Goal: Task Accomplishment & Management: Use online tool/utility

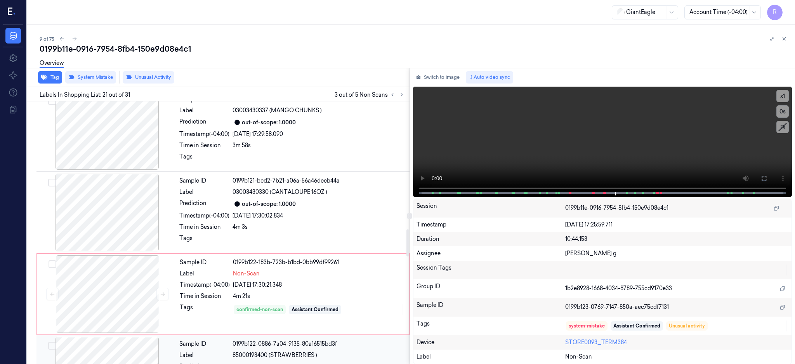
scroll to position [1229, 0]
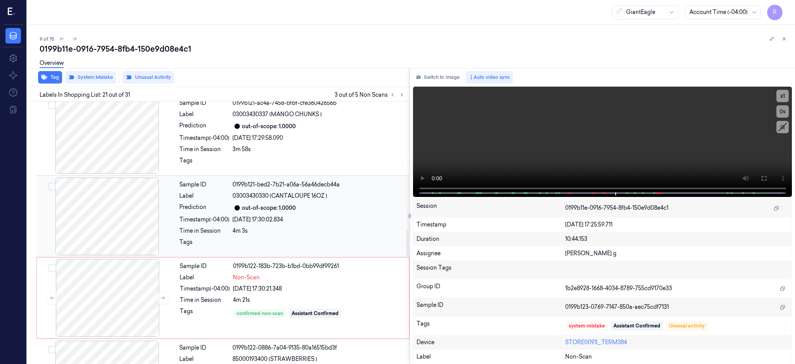
click at [111, 223] on div at bounding box center [107, 216] width 138 height 78
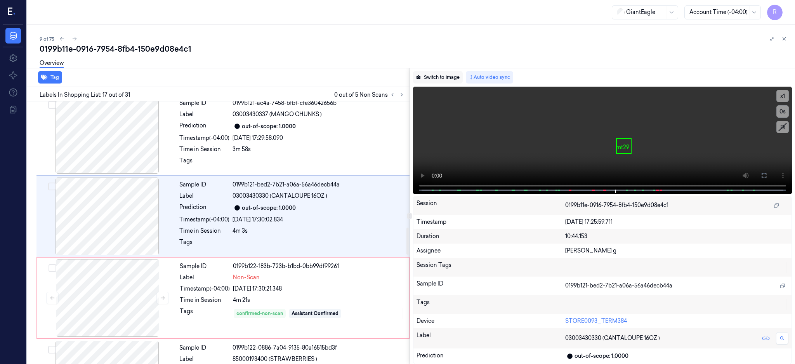
scroll to position [1213, 0]
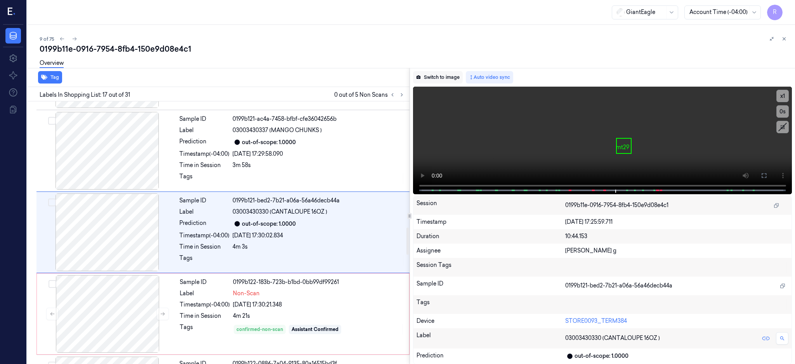
click at [459, 76] on button "Switch to image" at bounding box center [438, 77] width 50 height 12
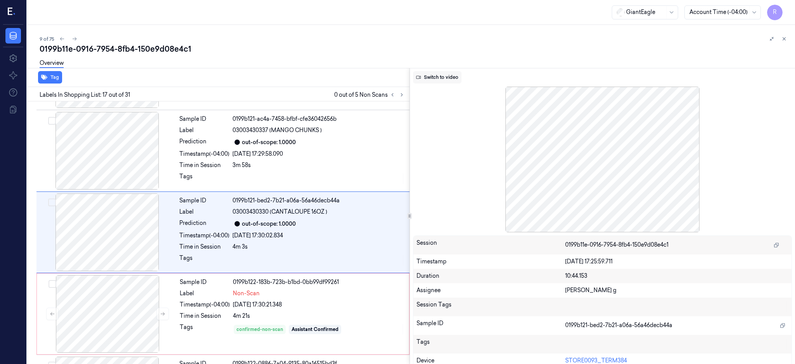
click at [439, 79] on button "Switch to video" at bounding box center [437, 77] width 48 height 12
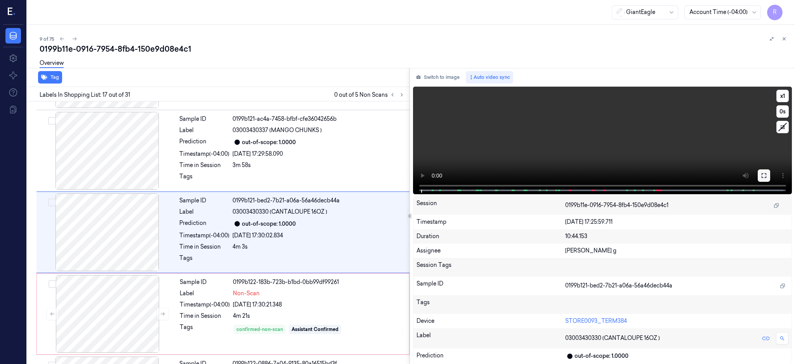
click at [767, 174] on icon at bounding box center [763, 175] width 6 height 6
click at [766, 173] on icon at bounding box center [763, 175] width 5 height 5
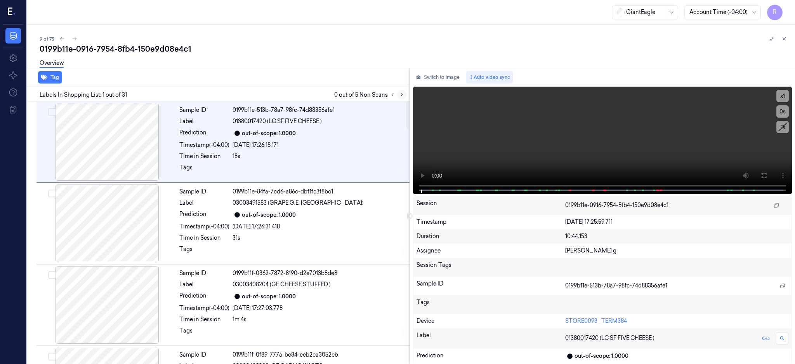
click at [404, 92] on icon at bounding box center [401, 94] width 5 height 5
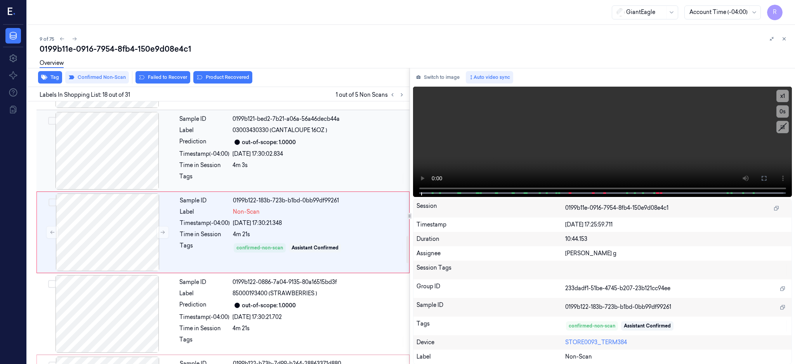
click at [106, 149] on div at bounding box center [107, 151] width 138 height 78
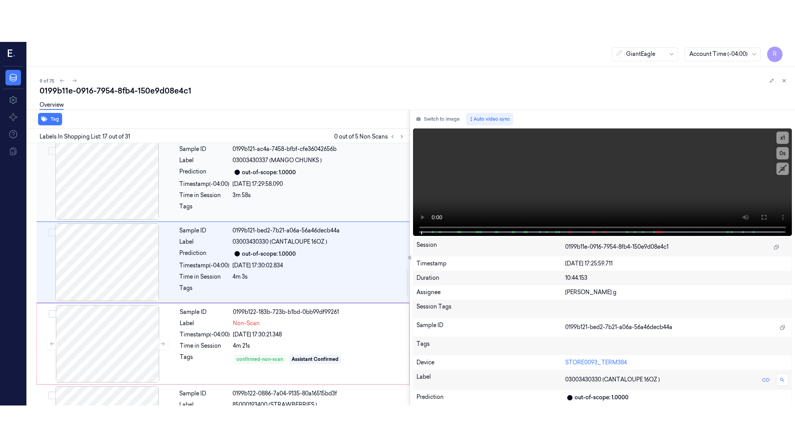
scroll to position [1213, 0]
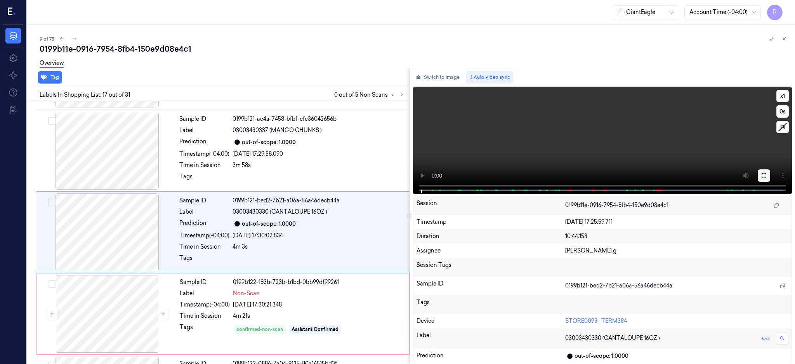
click at [770, 174] on button at bounding box center [763, 175] width 12 height 12
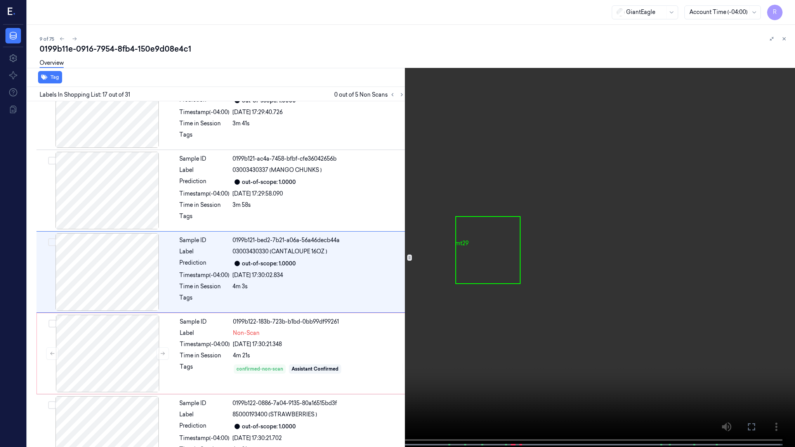
scroll to position [1171, 0]
click at [439, 245] on video at bounding box center [397, 224] width 795 height 448
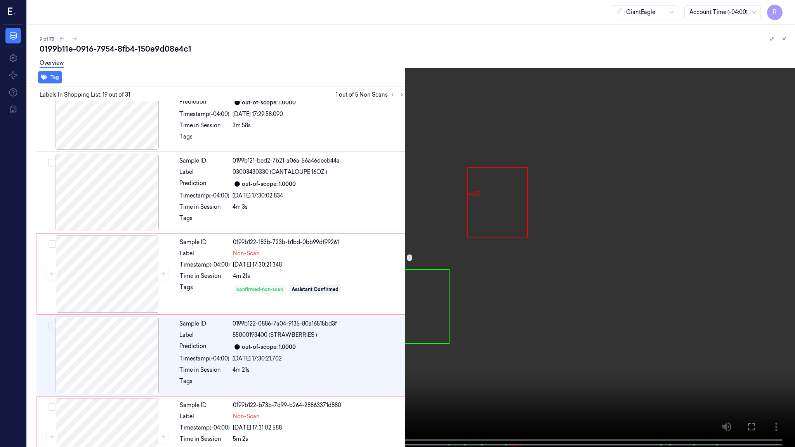
scroll to position [1253, 0]
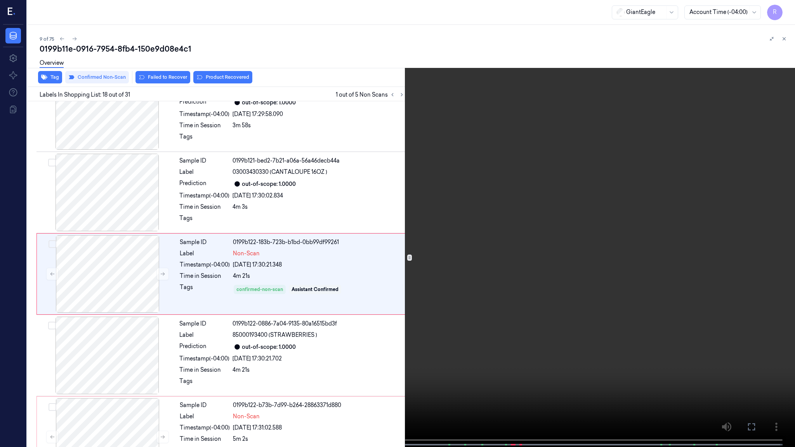
click at [305, 363] on span at bounding box center [304, 445] width 1 height 4
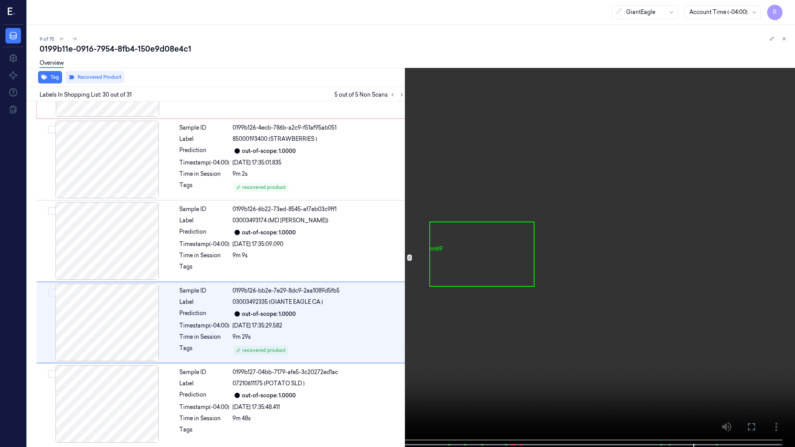
scroll to position [2183, 0]
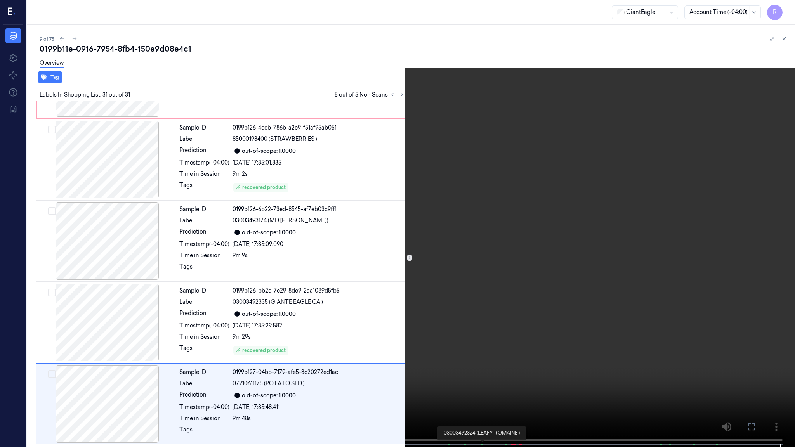
click at [481, 363] on span at bounding box center [481, 445] width 1 height 4
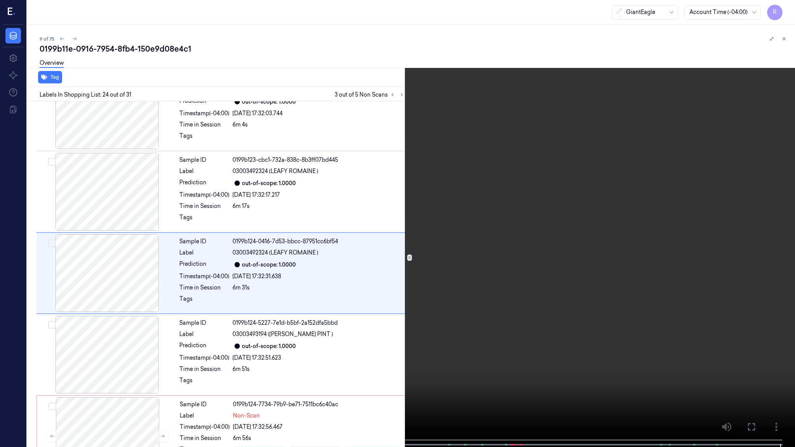
scroll to position [1742, 0]
click at [489, 326] on video at bounding box center [397, 224] width 795 height 448
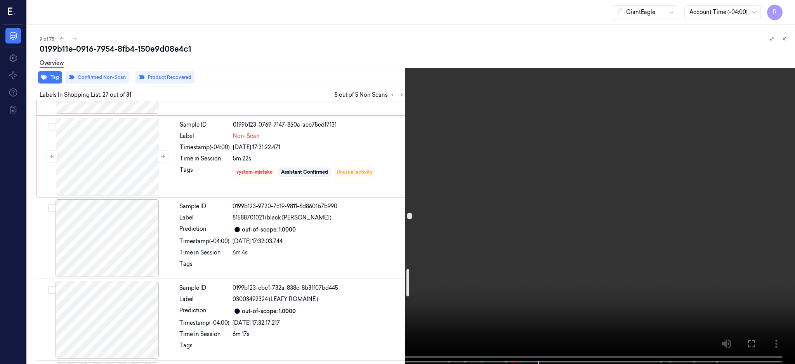
scroll to position [1460, 0]
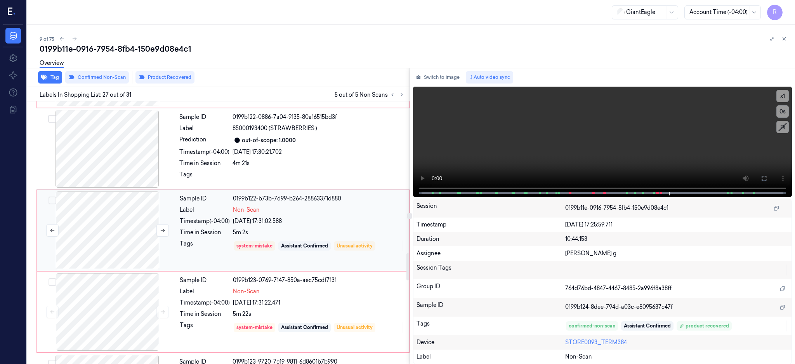
click at [112, 222] on div at bounding box center [107, 230] width 138 height 78
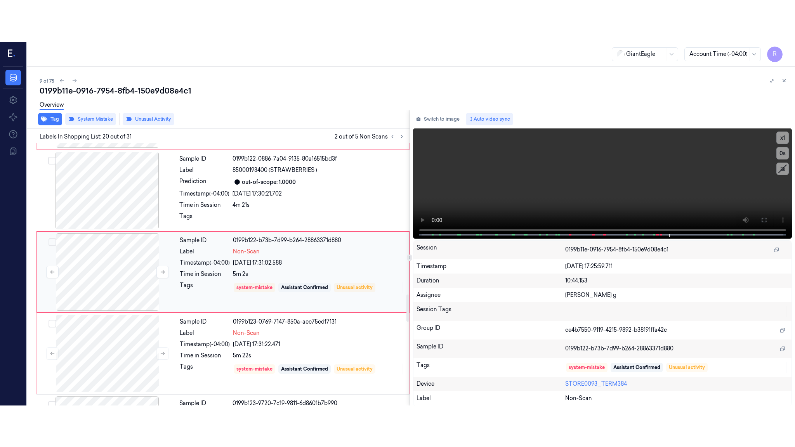
scroll to position [1458, 0]
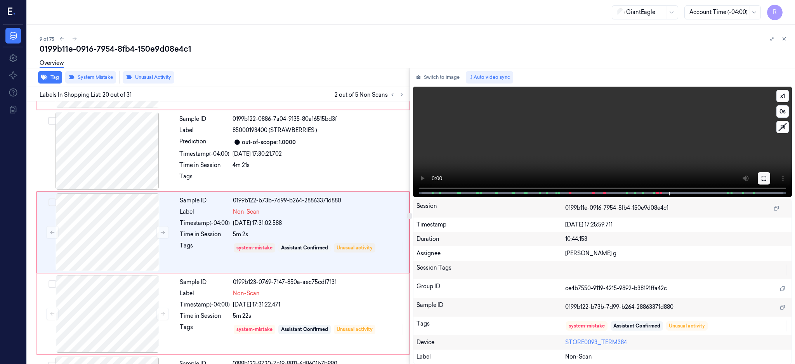
click at [767, 179] on icon at bounding box center [763, 178] width 6 height 6
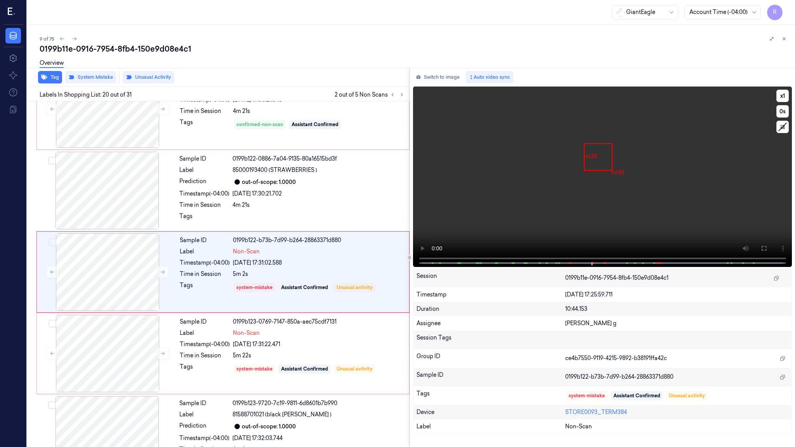
scroll to position [1416, 0]
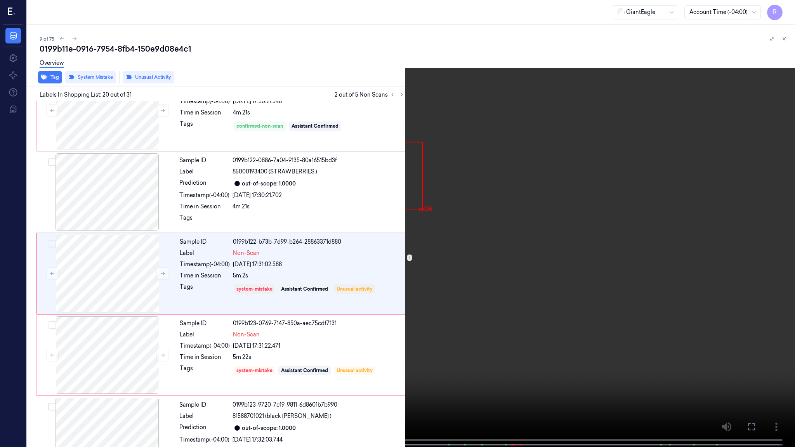
click at [379, 288] on video at bounding box center [397, 224] width 795 height 448
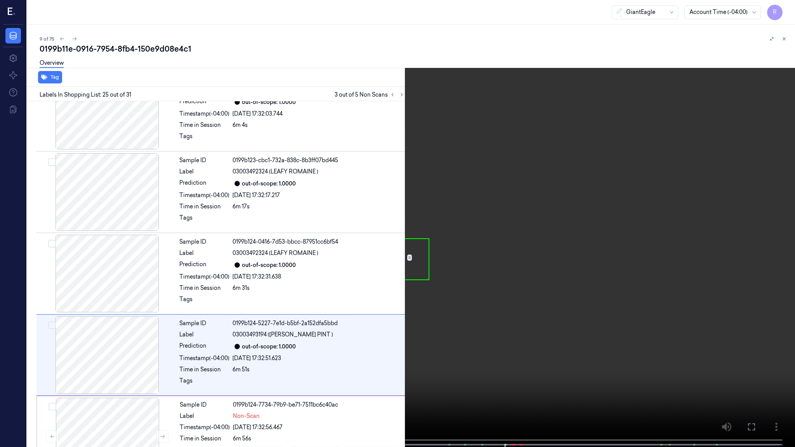
scroll to position [1823, 0]
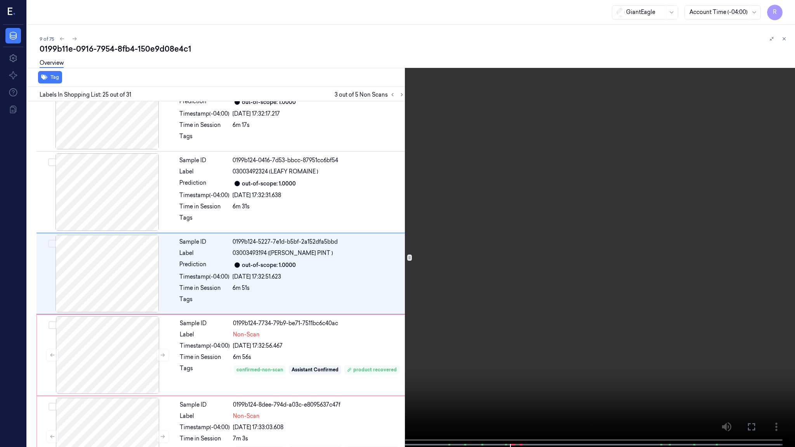
click at [641, 202] on video at bounding box center [397, 224] width 795 height 448
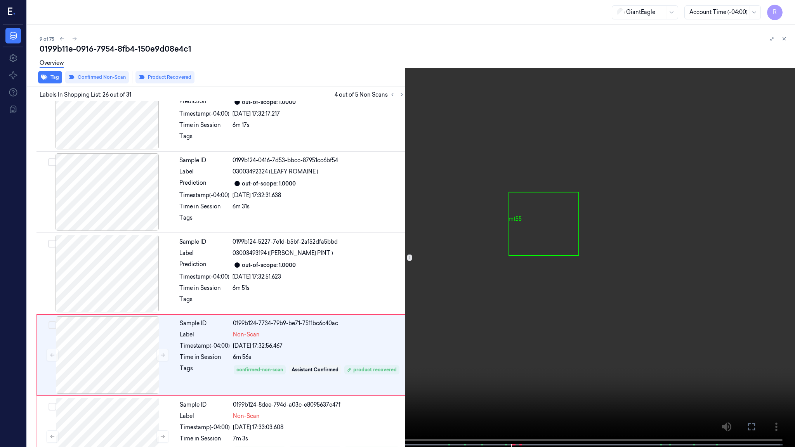
scroll to position [1905, 0]
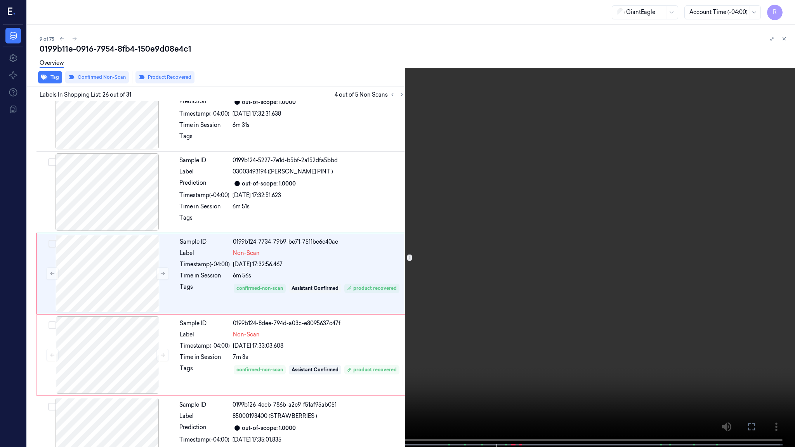
click at [572, 238] on video at bounding box center [397, 224] width 795 height 448
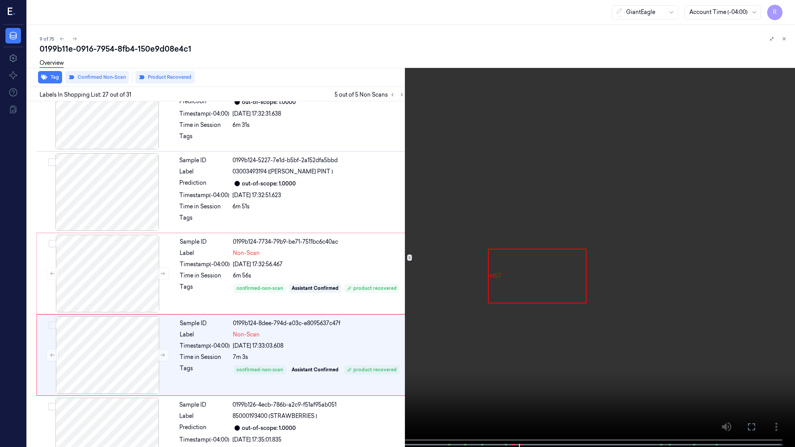
scroll to position [1987, 0]
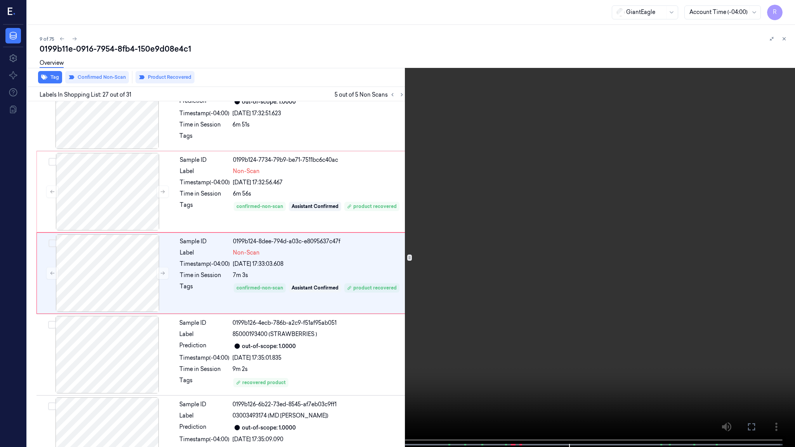
click at [612, 299] on video at bounding box center [397, 224] width 795 height 448
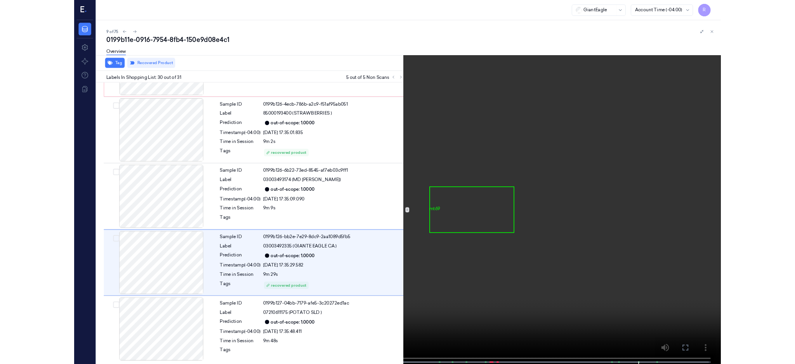
scroll to position [2183, 0]
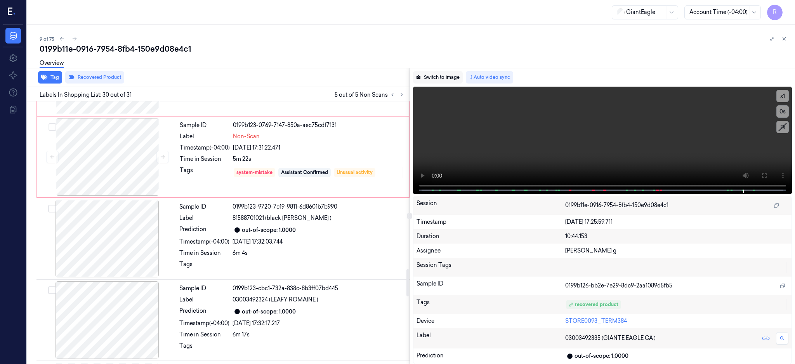
click at [448, 74] on button "Switch to image" at bounding box center [438, 77] width 50 height 12
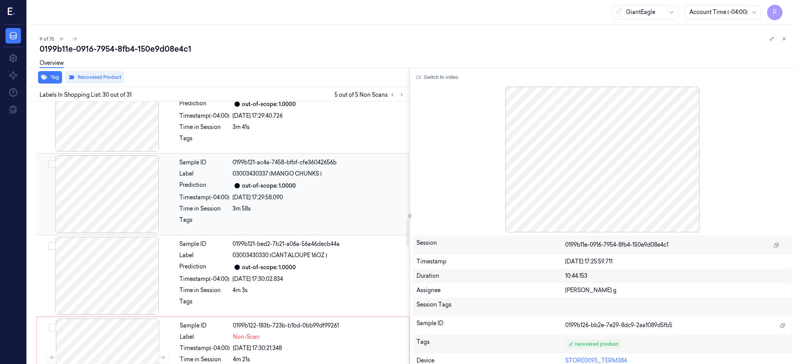
scroll to position [1129, 0]
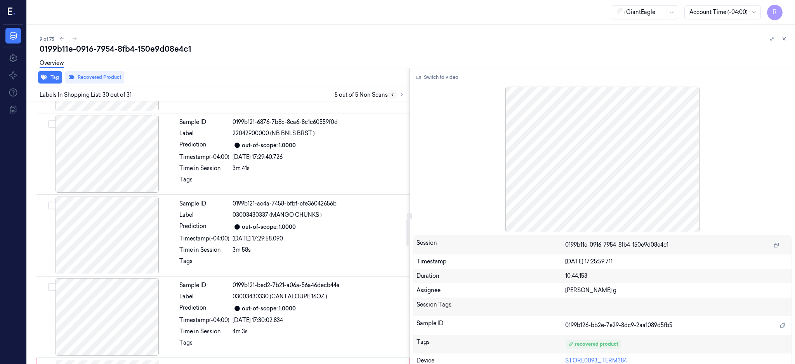
click at [395, 94] on icon at bounding box center [392, 94] width 5 height 5
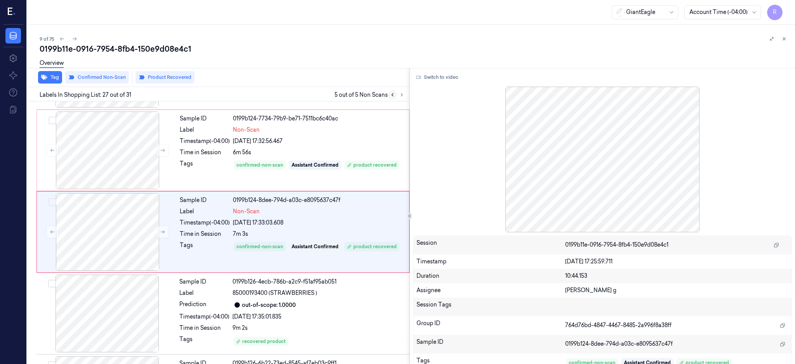
click at [395, 95] on icon at bounding box center [392, 94] width 5 height 5
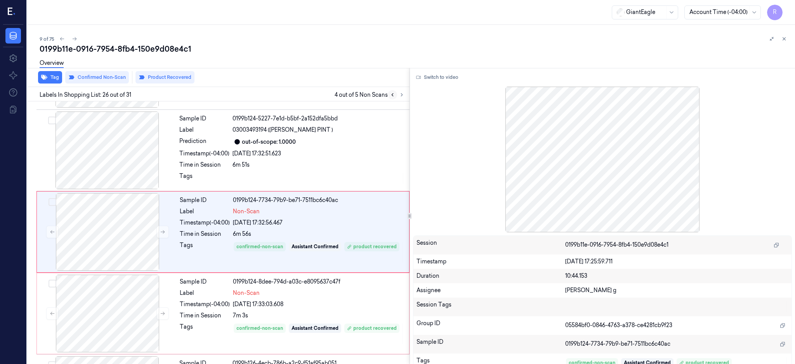
click at [395, 95] on icon at bounding box center [392, 94] width 5 height 5
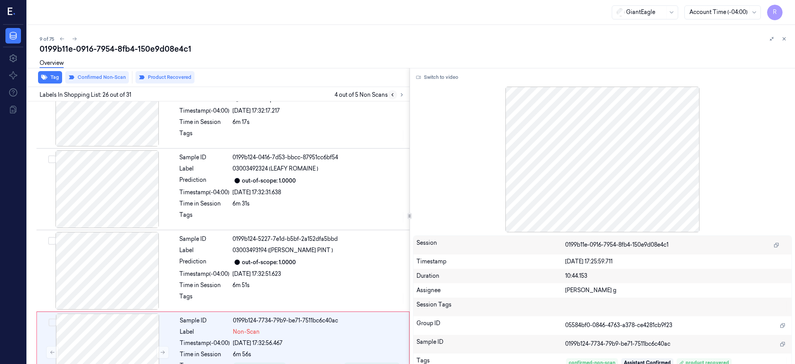
click at [395, 95] on icon at bounding box center [392, 94] width 5 height 5
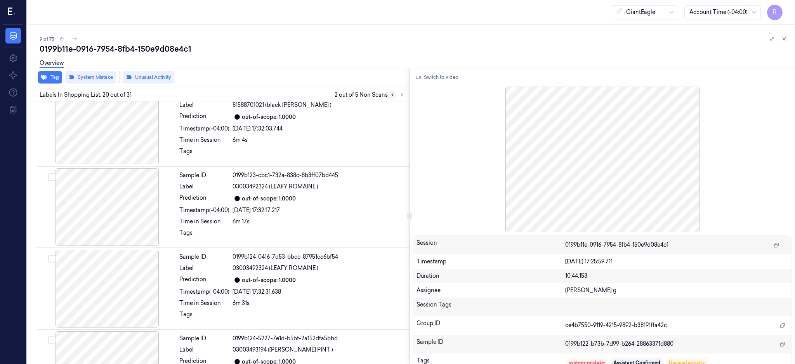
click at [395, 95] on icon at bounding box center [392, 94] width 5 height 5
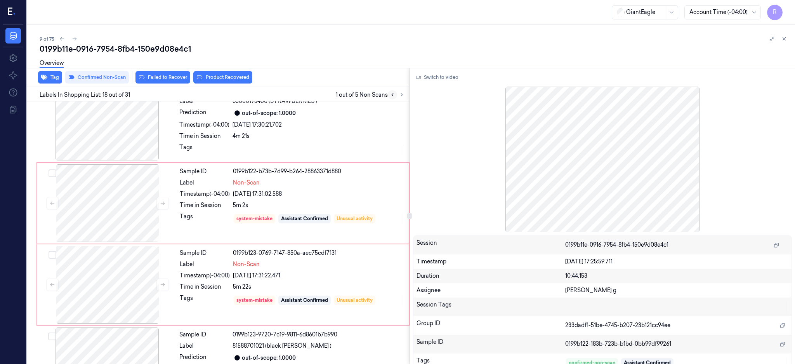
click at [395, 95] on icon at bounding box center [392, 94] width 5 height 5
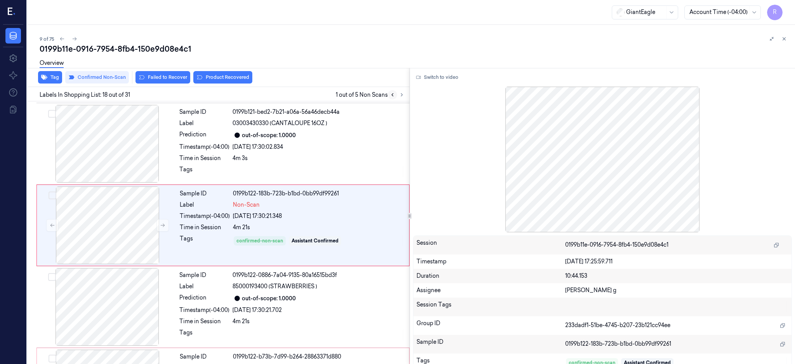
scroll to position [1295, 0]
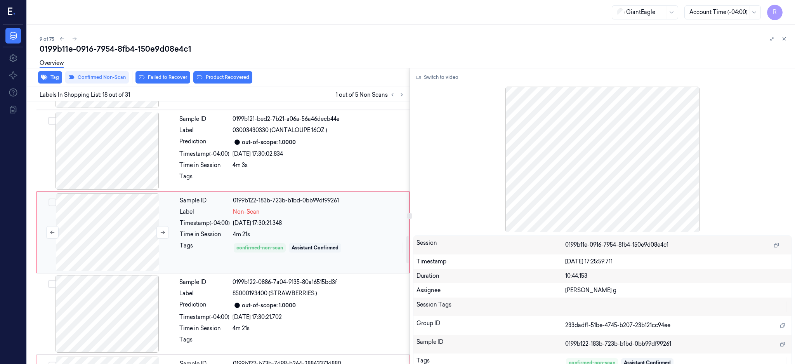
click at [125, 225] on div at bounding box center [107, 232] width 138 height 78
click at [160, 229] on icon at bounding box center [162, 231] width 5 height 5
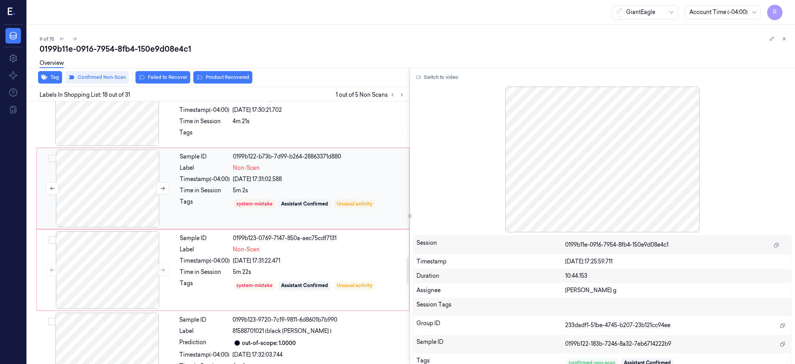
click at [111, 197] on div at bounding box center [107, 188] width 138 height 78
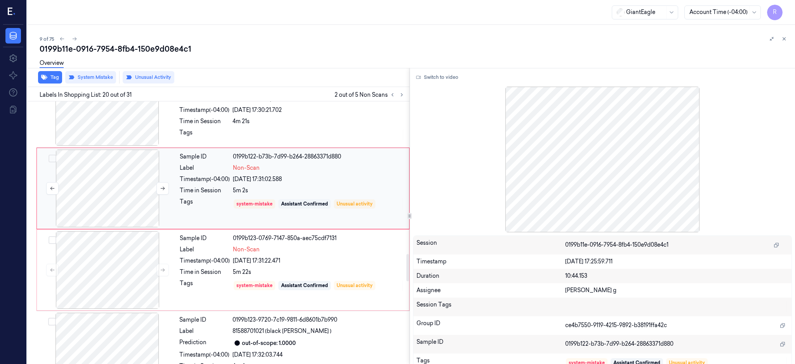
scroll to position [1458, 0]
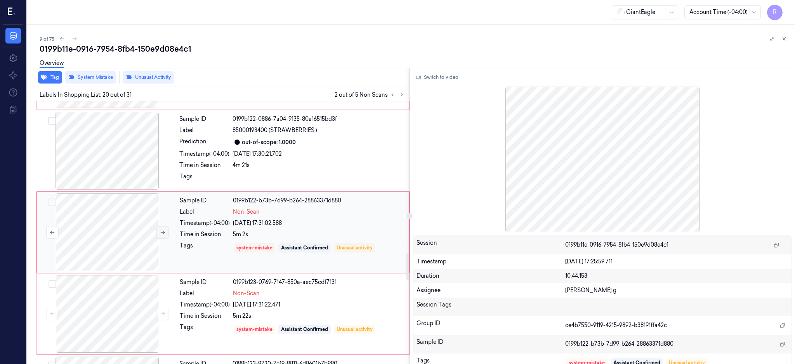
click at [164, 236] on button at bounding box center [162, 232] width 12 height 12
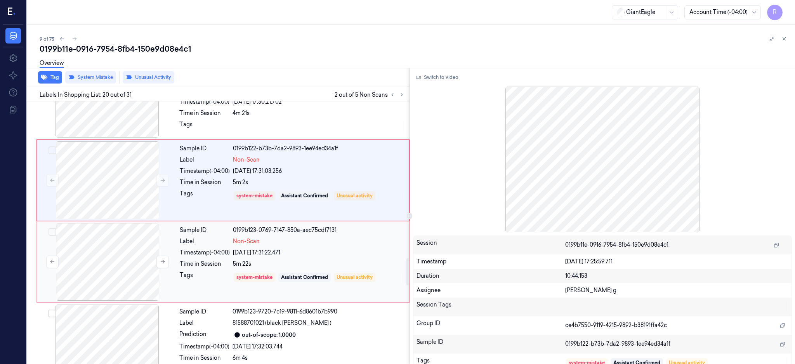
click at [112, 257] on div at bounding box center [107, 262] width 138 height 78
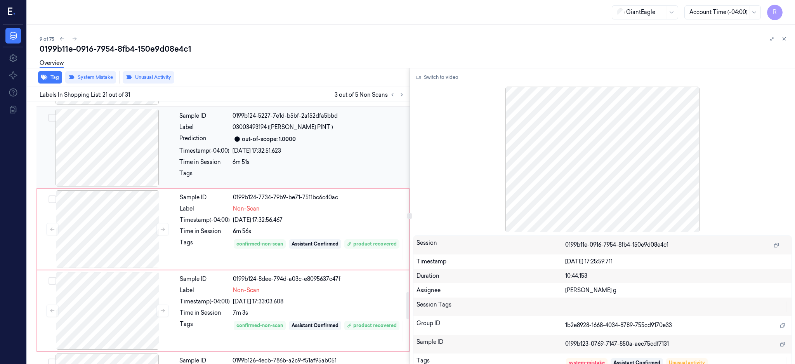
scroll to position [1953, 0]
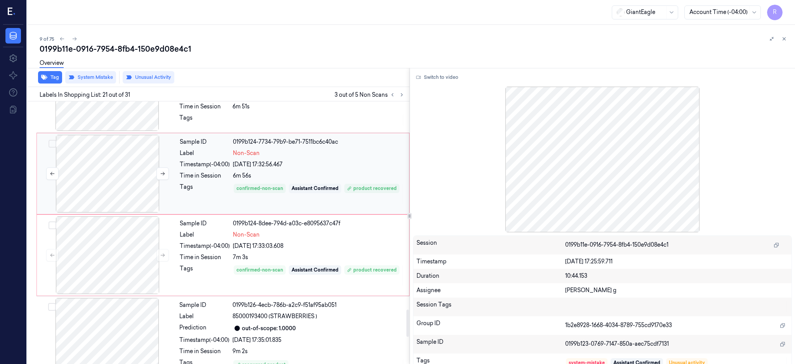
click at [123, 171] on div at bounding box center [107, 174] width 138 height 78
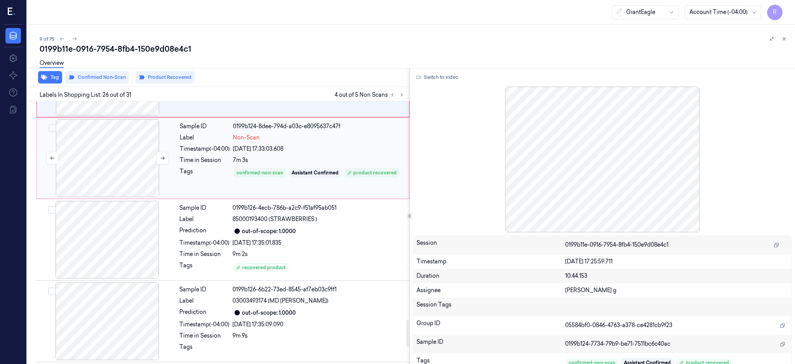
click at [126, 169] on div at bounding box center [107, 158] width 138 height 78
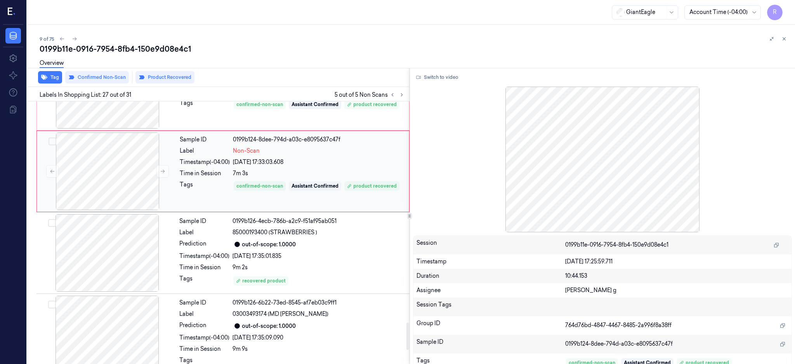
scroll to position [2132, 0]
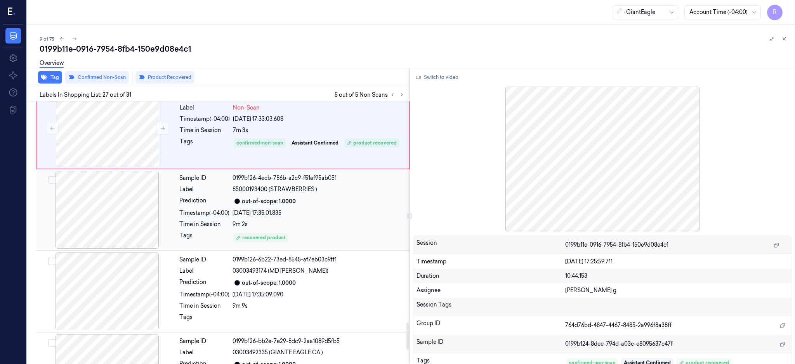
click at [118, 223] on div at bounding box center [107, 210] width 138 height 78
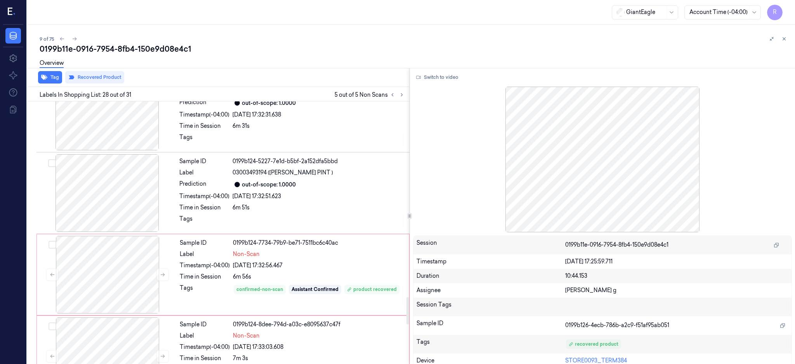
scroll to position [1853, 0]
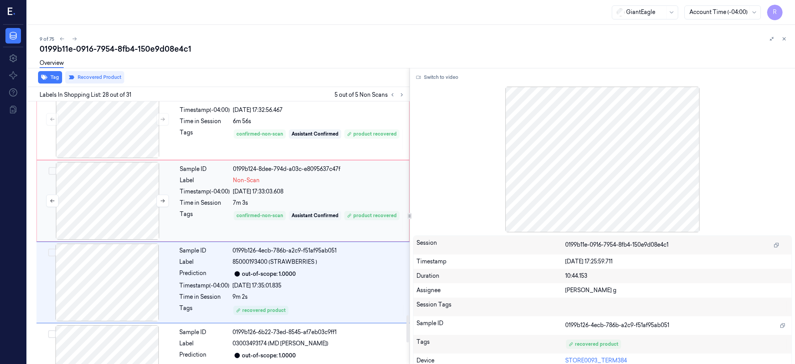
click at [117, 214] on div at bounding box center [107, 201] width 138 height 78
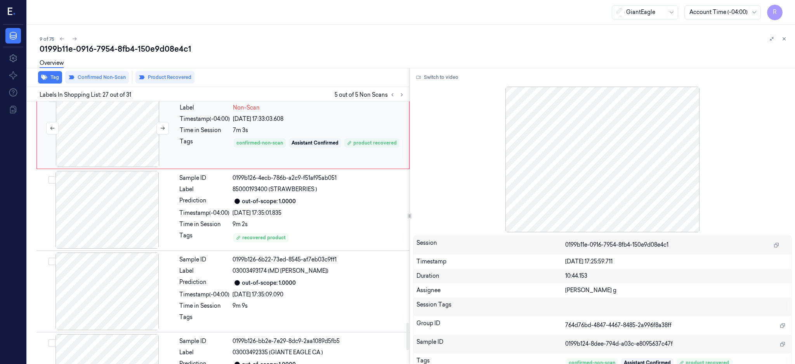
click at [117, 214] on div at bounding box center [107, 210] width 138 height 78
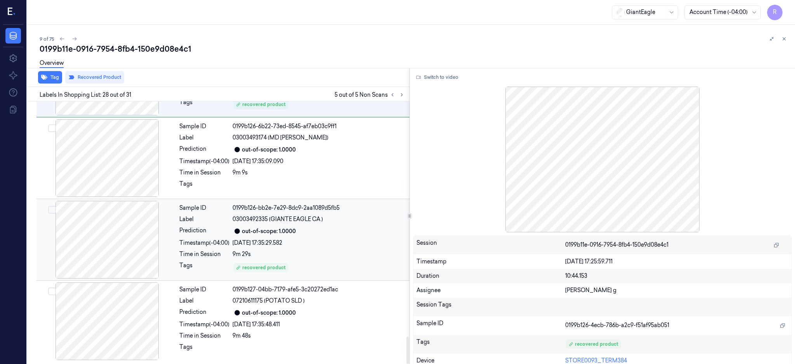
click at [129, 240] on div at bounding box center [107, 240] width 138 height 78
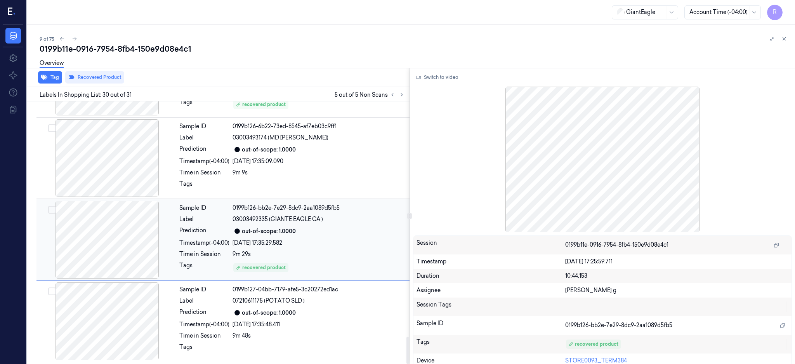
scroll to position [2267, 0]
